Goal: Communication & Community: Answer question/provide support

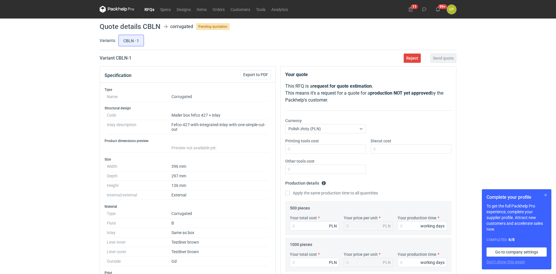
click at [545, 194] on button "button" at bounding box center [545, 195] width 7 height 7
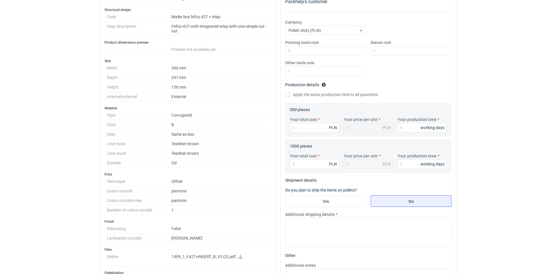
scroll to position [148, 0]
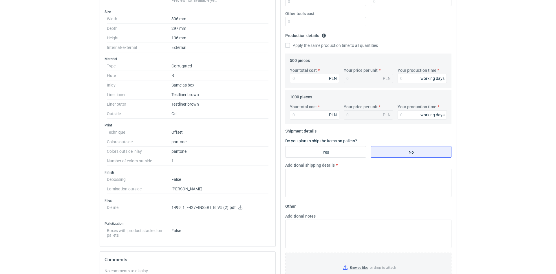
click at [240, 210] on link at bounding box center [240, 208] width 5 height 5
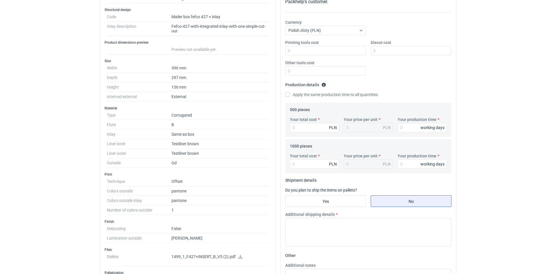
scroll to position [49, 0]
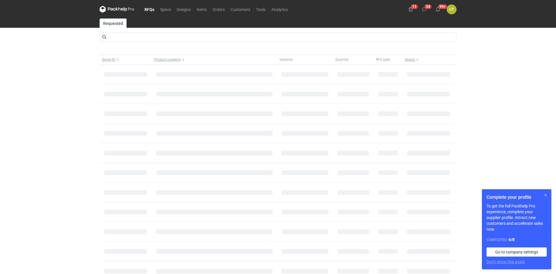
click at [544, 195] on button "button" at bounding box center [545, 195] width 7 height 7
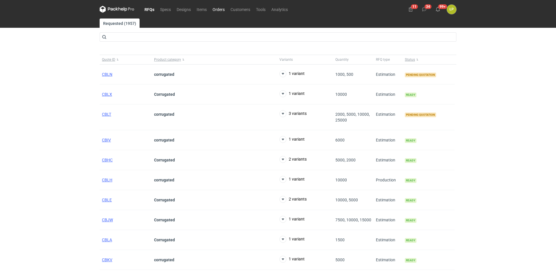
click at [213, 10] on link "Orders" at bounding box center [219, 9] width 18 height 7
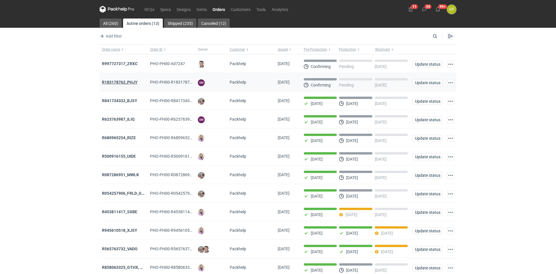
click at [132, 82] on strong "R183178762_PHJY" at bounding box center [120, 82] width 36 height 5
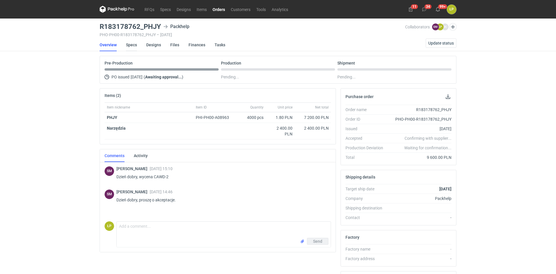
click at [131, 45] on link "Specs" at bounding box center [131, 45] width 11 height 13
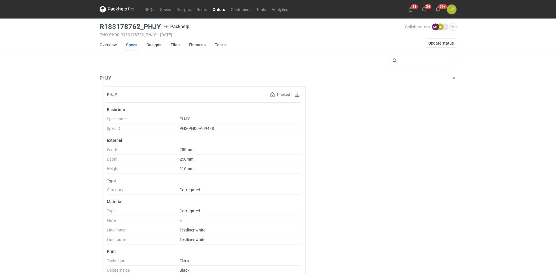
click at [105, 45] on link "Overview" at bounding box center [108, 45] width 17 height 13
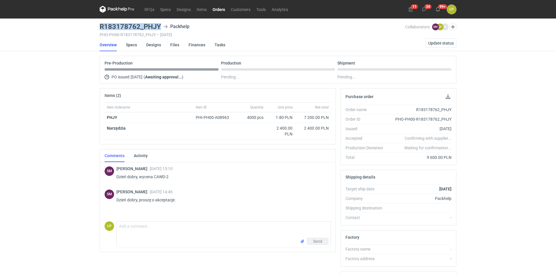
drag, startPoint x: 159, startPoint y: 29, endPoint x: 100, endPoint y: 28, distance: 58.8
click at [100, 28] on h3 "R183178762_PHJY" at bounding box center [130, 26] width 61 height 7
copy h3 "R183178762_PHJY"
click at [132, 47] on link "Specs" at bounding box center [131, 45] width 11 height 13
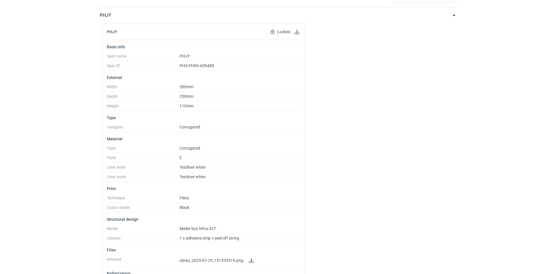
scroll to position [86, 0]
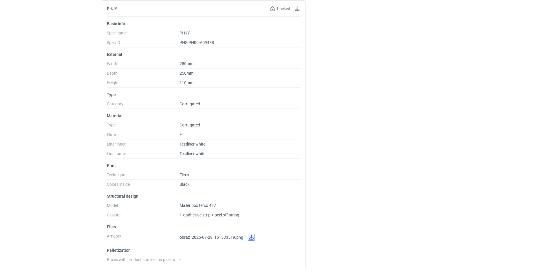
click at [250, 238] on link at bounding box center [251, 237] width 7 height 7
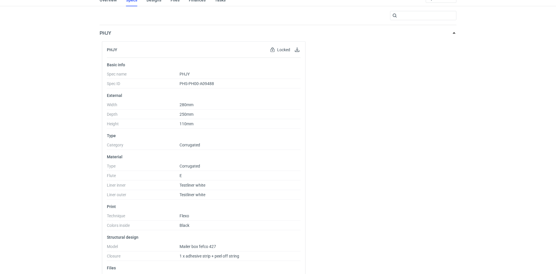
scroll to position [0, 0]
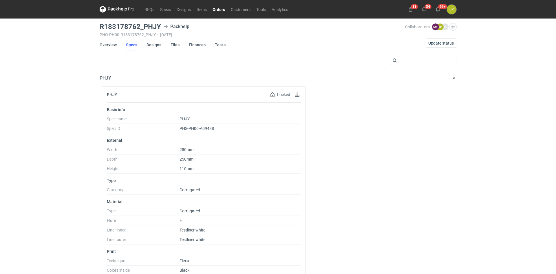
click at [118, 45] on li "Overview" at bounding box center [113, 45] width 26 height 13
click at [114, 46] on link "Overview" at bounding box center [108, 45] width 17 height 13
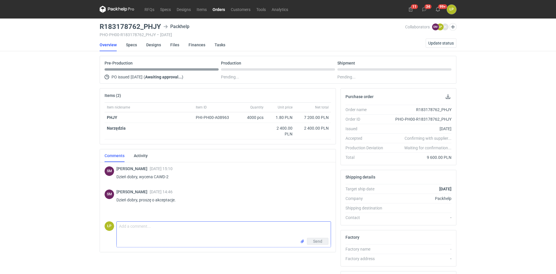
click at [226, 229] on textarea "Comment message" at bounding box center [224, 230] width 214 height 16
type textarea "p"
type textarea "Proszę o sprawdzenie i akceptację."
click at [228, 228] on textarea "Proszę o sprawdzenie i akceptację." at bounding box center [224, 230] width 214 height 16
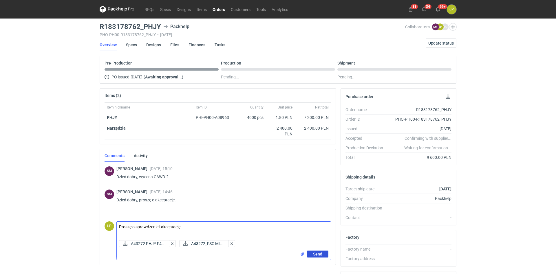
click at [314, 254] on span "Send" at bounding box center [317, 254] width 9 height 4
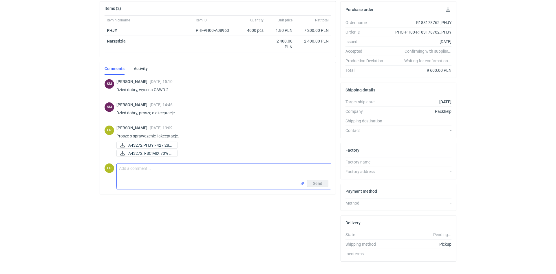
scroll to position [98, 0]
